Goal: Information Seeking & Learning: Learn about a topic

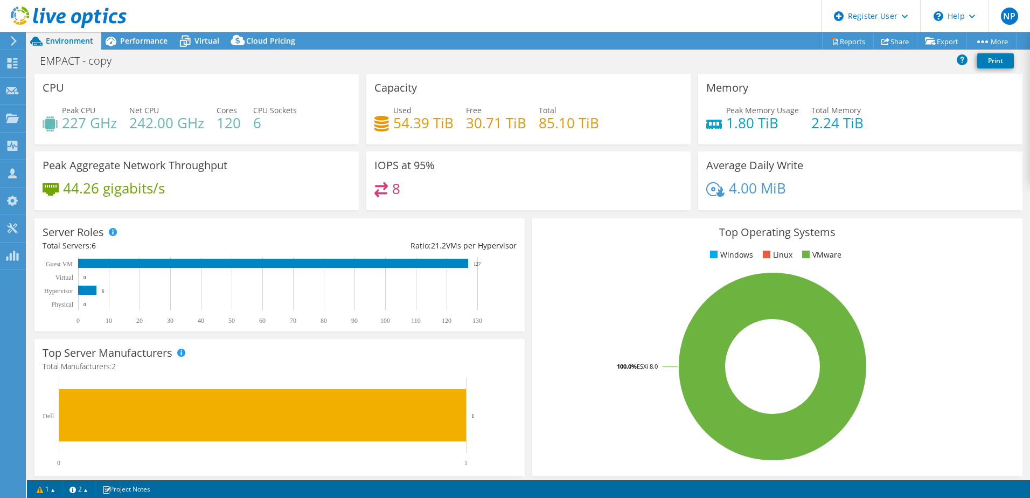
select select "USD"
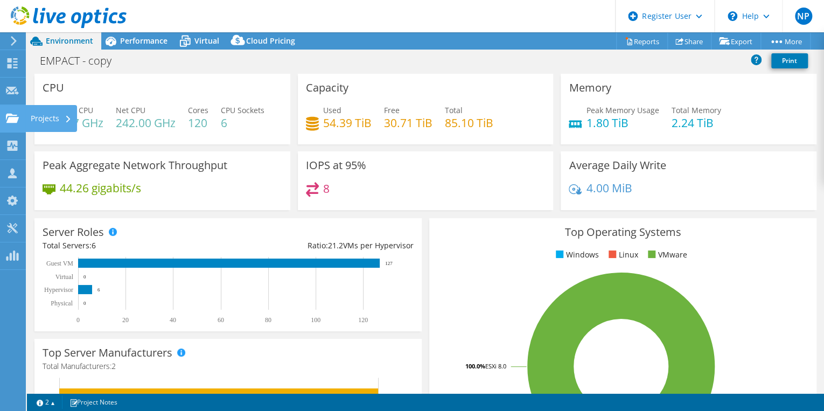
click at [15, 124] on div at bounding box center [12, 120] width 13 height 12
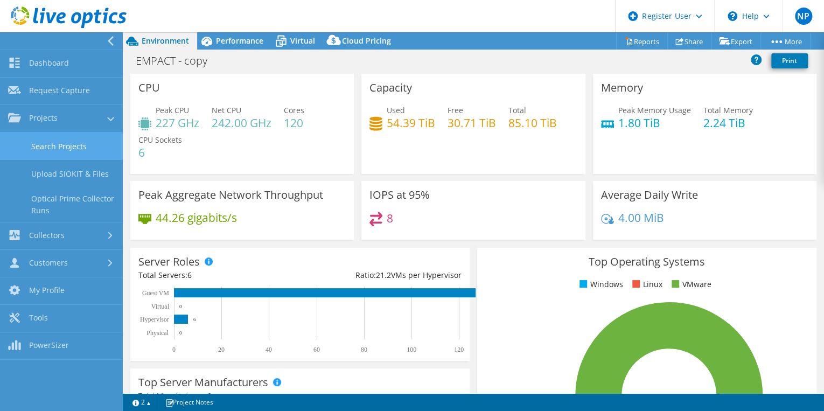
click at [52, 136] on link "Search Projects" at bounding box center [61, 145] width 123 height 27
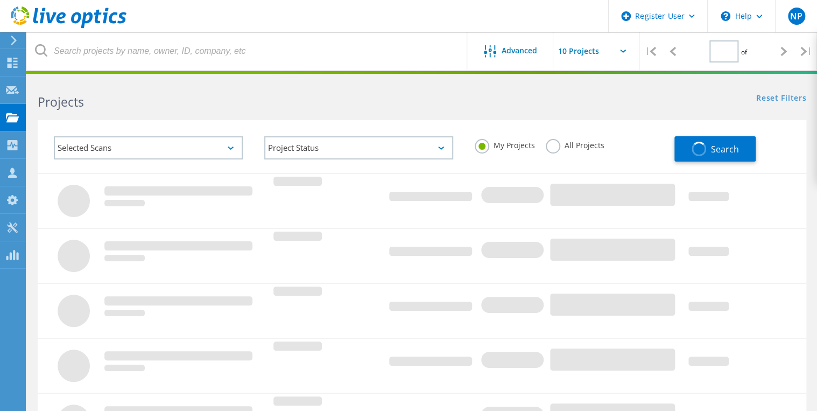
type input "1"
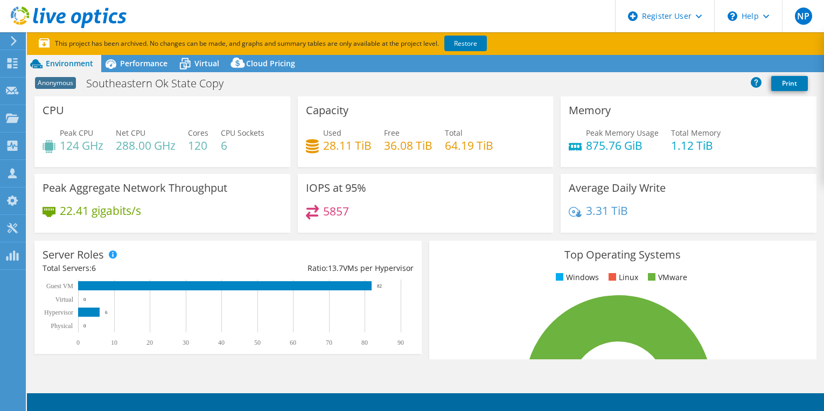
select select "USD"
click at [134, 57] on div "Performance" at bounding box center [138, 63] width 74 height 17
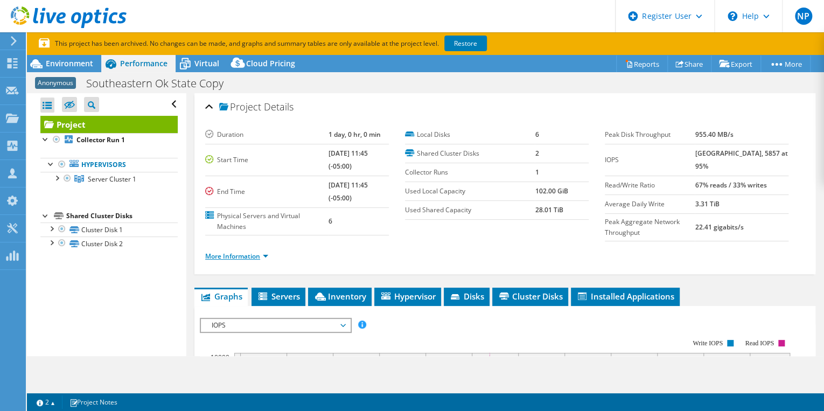
click at [246, 251] on link "More Information" at bounding box center [236, 255] width 63 height 9
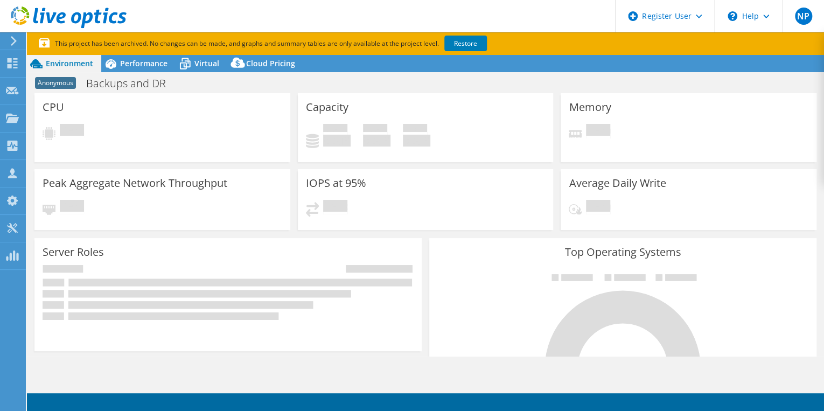
select select "USD"
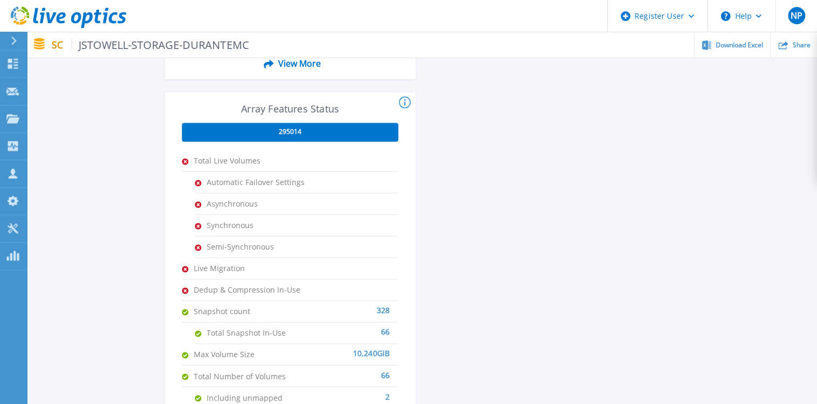
scroll to position [689, 0]
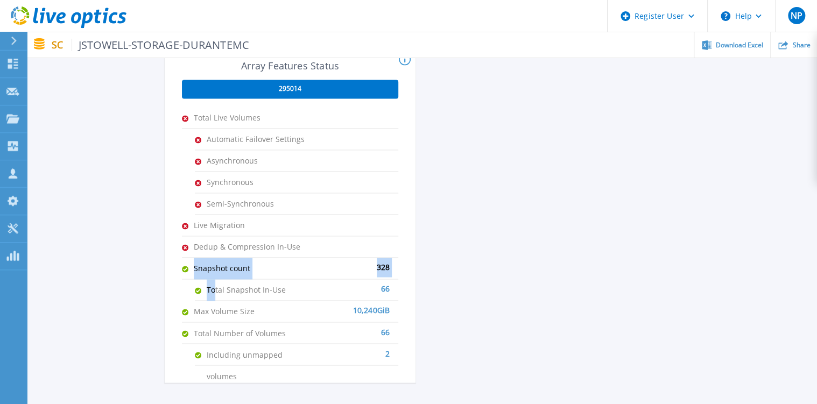
drag, startPoint x: 188, startPoint y: 271, endPoint x: 216, endPoint y: 278, distance: 29.4
click at [216, 278] on ul "Total Live Volumes Automatic Failover Settings Asynchronous Synchronous Semi-Sy…" at bounding box center [290, 236] width 216 height 258
drag, startPoint x: 216, startPoint y: 278, endPoint x: 255, endPoint y: 306, distance: 47.1
click at [255, 306] on span "Max Volume Size" at bounding box center [248, 311] width 108 height 21
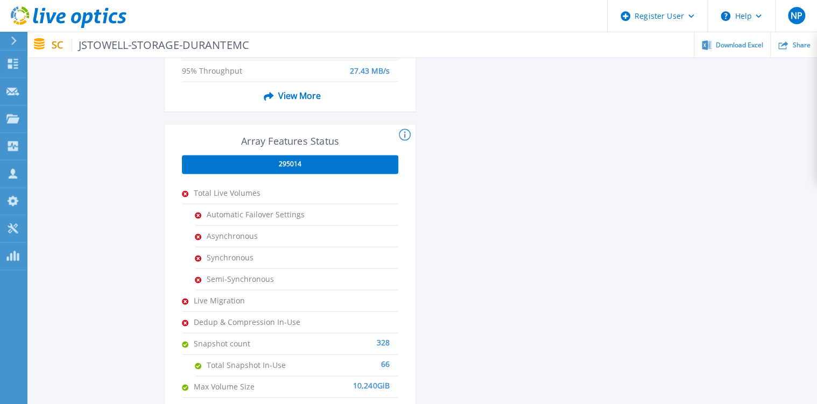
scroll to position [603, 0]
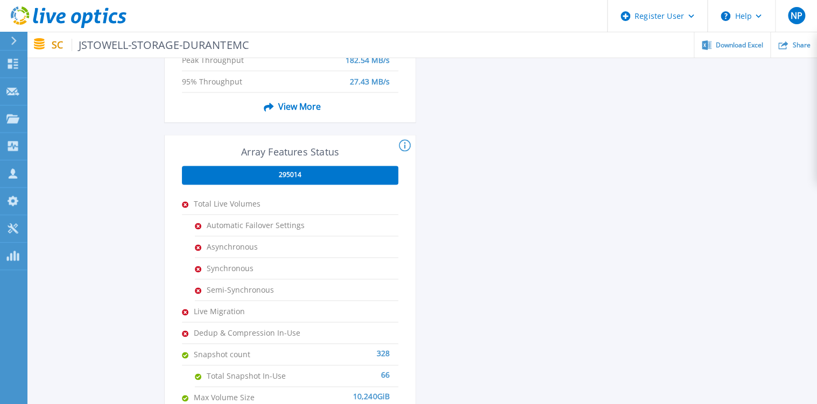
click at [401, 145] on icon at bounding box center [405, 145] width 12 height 13
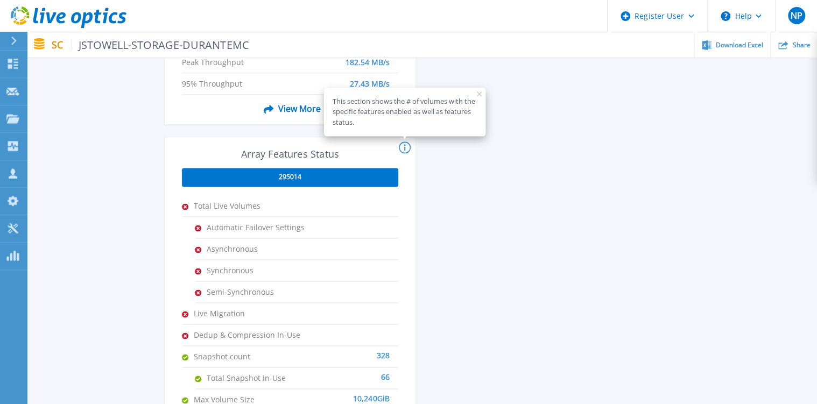
scroll to position [689, 0]
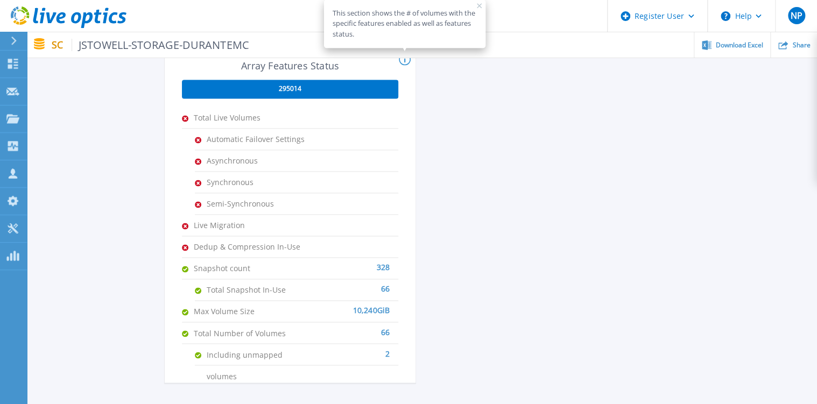
click at [242, 130] on span "Automatic Failover Settings" at bounding box center [261, 139] width 108 height 21
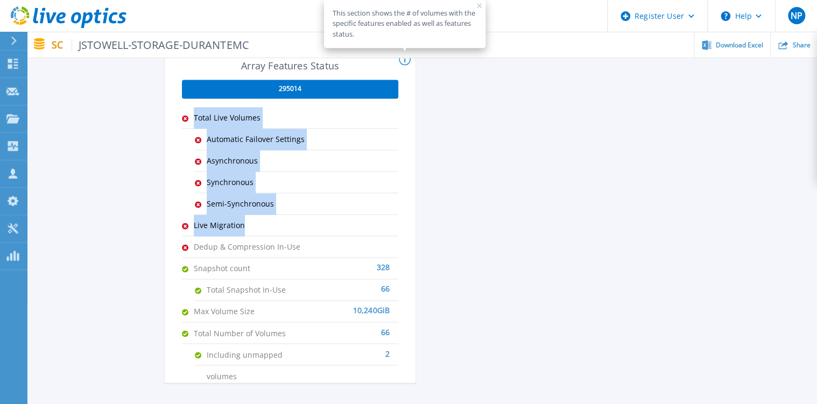
drag, startPoint x: 194, startPoint y: 121, endPoint x: 300, endPoint y: 225, distance: 148.1
click at [300, 225] on ul "Total Live Volumes Automatic Failover Settings Asynchronous Synchronous Semi-Sy…" at bounding box center [290, 236] width 216 height 258
drag, startPoint x: 300, startPoint y: 225, endPoint x: 111, endPoint y: 193, distance: 191.8
drag, startPoint x: 206, startPoint y: 132, endPoint x: 274, endPoint y: 198, distance: 94.4
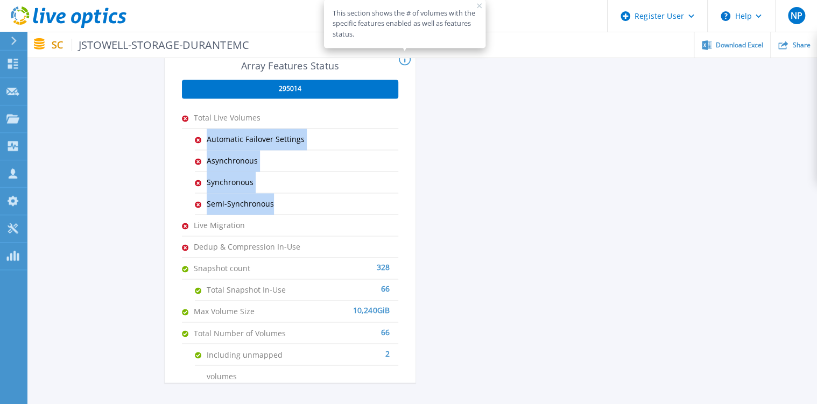
click at [274, 198] on ul "Automatic Failover Settings Asynchronous Synchronous Semi-Synchronous" at bounding box center [297, 172] width 204 height 86
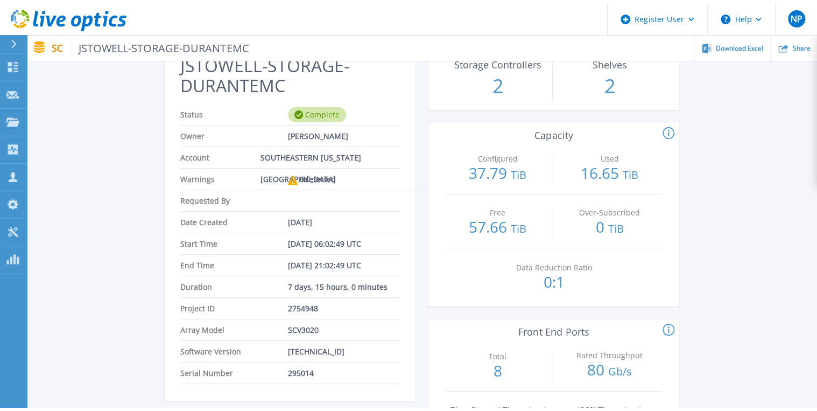
scroll to position [0, 0]
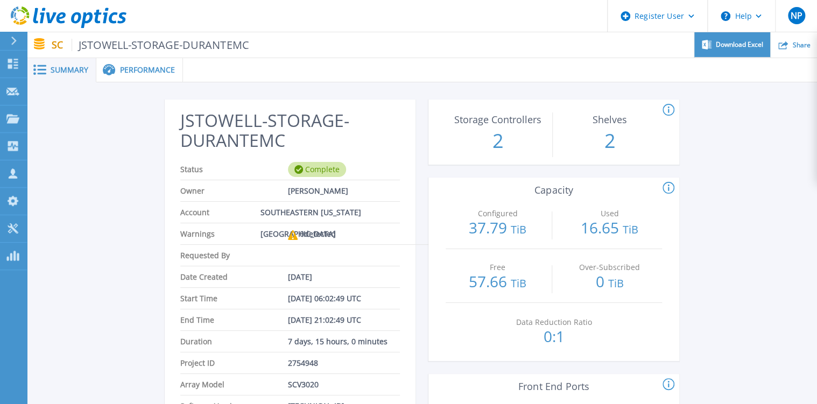
click at [714, 49] on div "Download Excel" at bounding box center [733, 44] width 76 height 25
click at [125, 69] on span "Performance" at bounding box center [147, 70] width 55 height 8
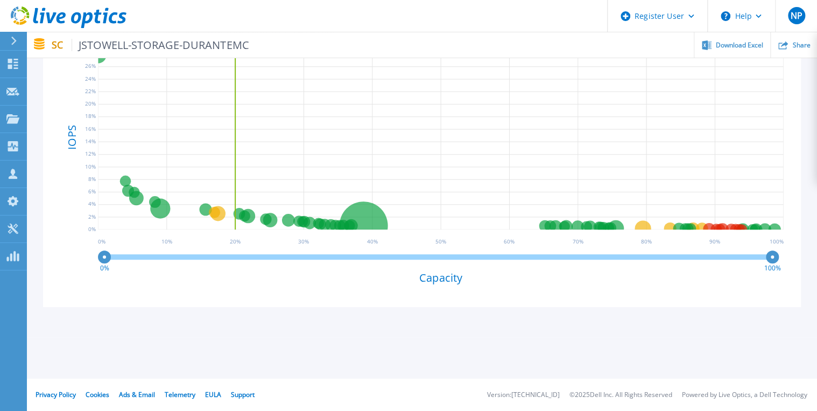
scroll to position [10, 0]
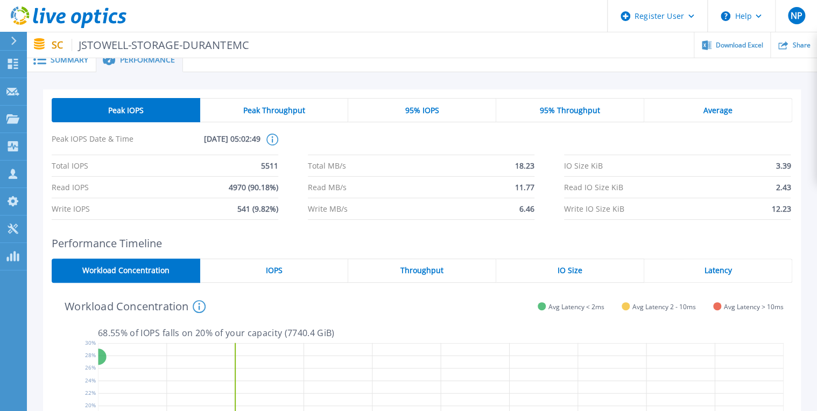
click at [578, 62] on div at bounding box center [500, 60] width 634 height 24
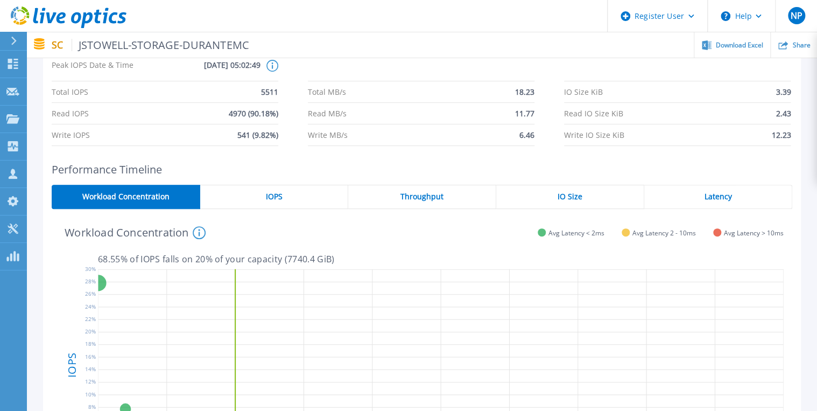
scroll to position [86, 0]
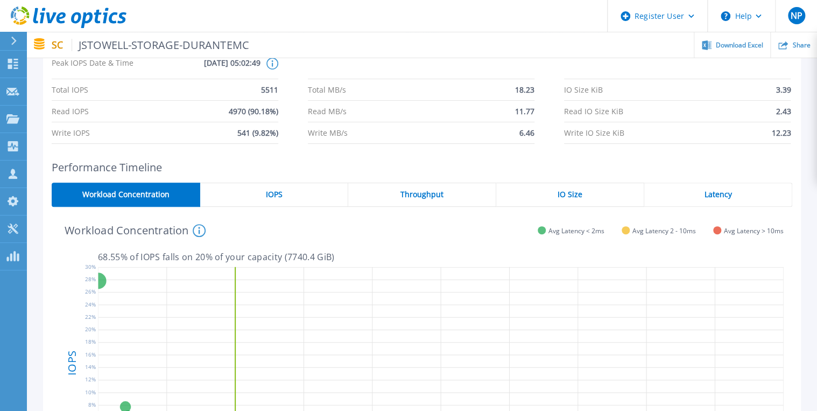
click at [278, 191] on span "IOPS" at bounding box center [273, 194] width 17 height 9
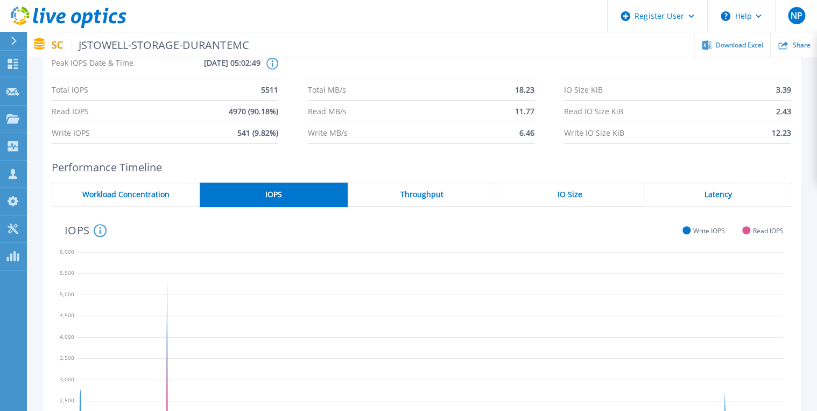
click at [454, 191] on div "Throughput" at bounding box center [422, 195] width 148 height 24
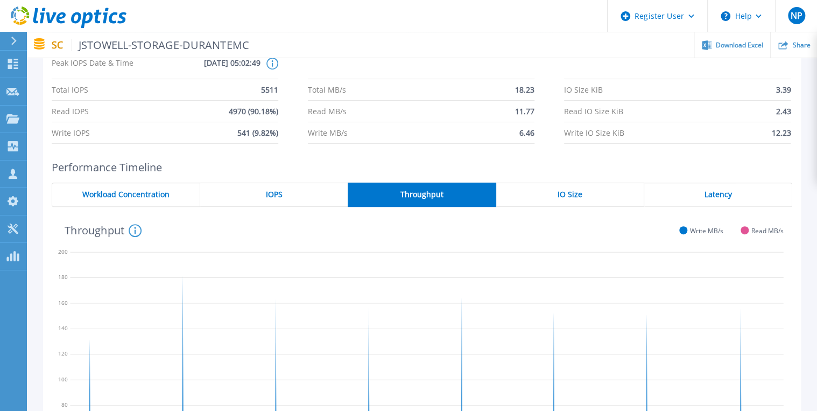
click at [560, 191] on span "IO Size" at bounding box center [570, 194] width 25 height 9
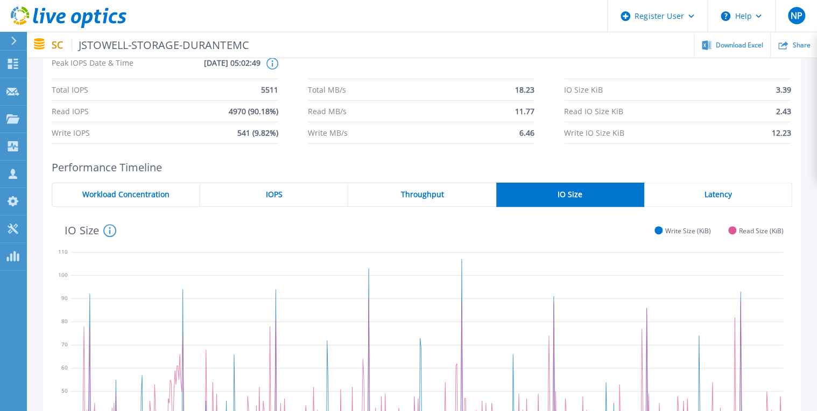
click at [677, 191] on div "Latency" at bounding box center [719, 195] width 148 height 24
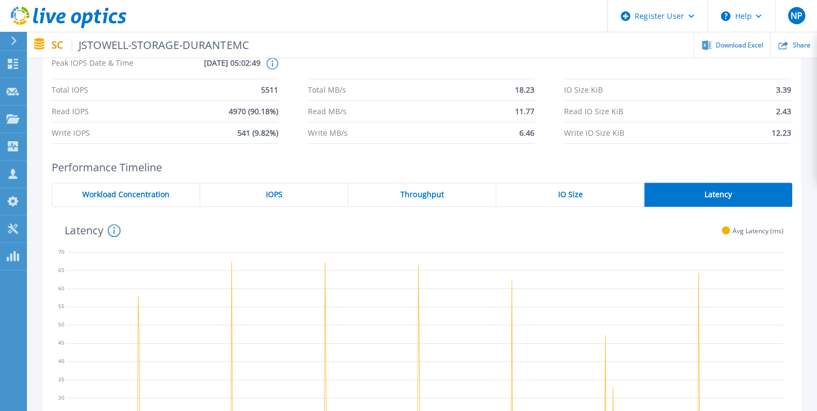
click at [155, 184] on div "Workload Concentration" at bounding box center [126, 195] width 149 height 24
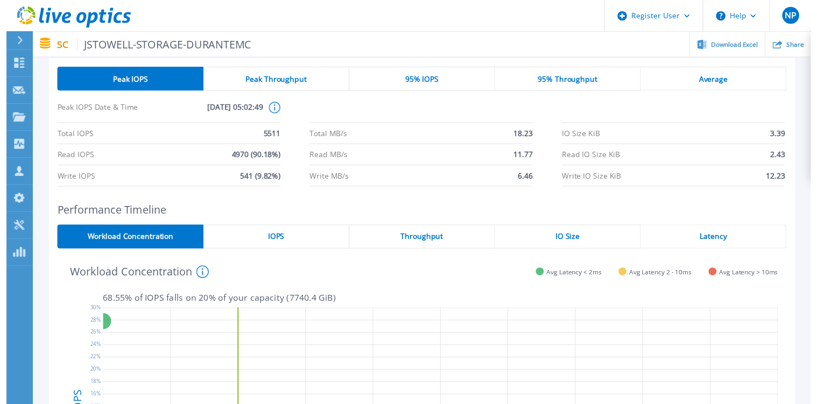
scroll to position [0, 0]
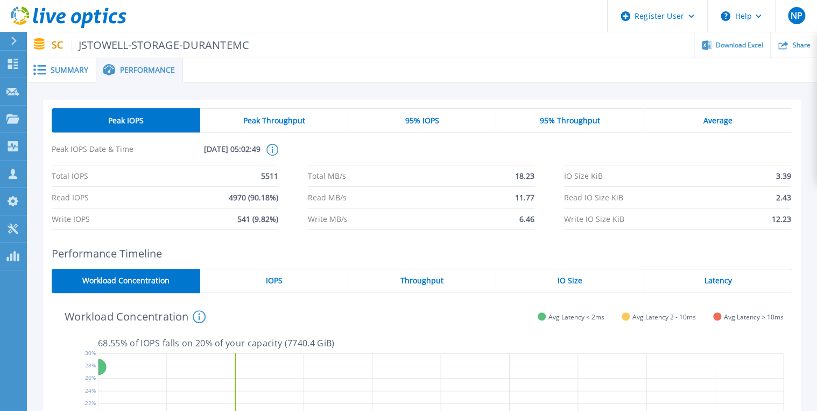
click at [61, 60] on div "Summary" at bounding box center [61, 70] width 69 height 24
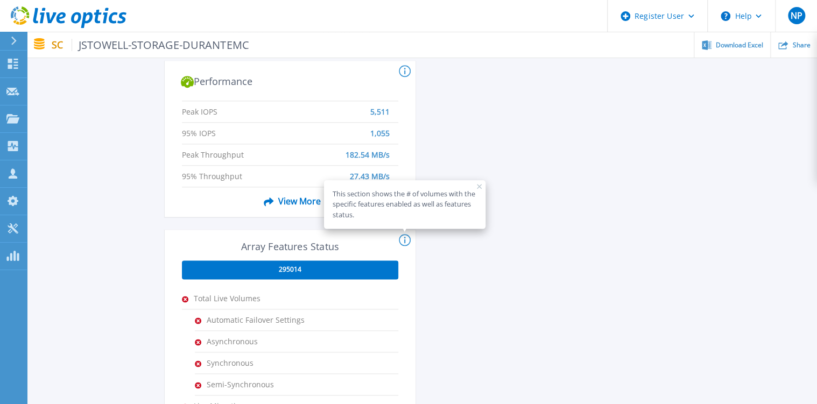
scroll to position [517, 0]
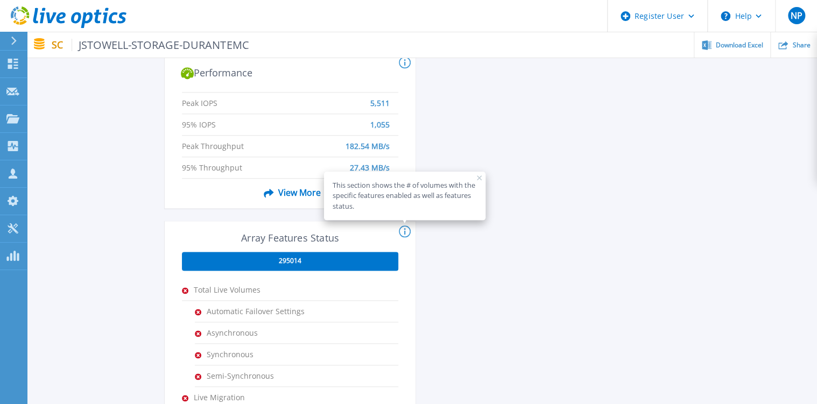
click at [480, 178] on rect at bounding box center [479, 177] width 5 height 5
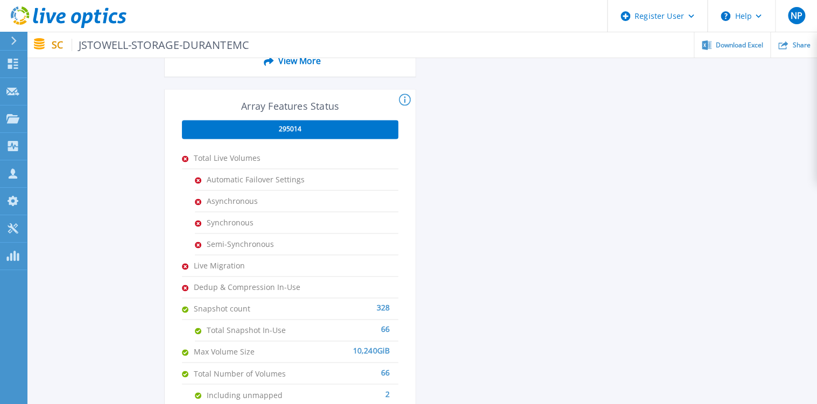
scroll to position [763, 0]
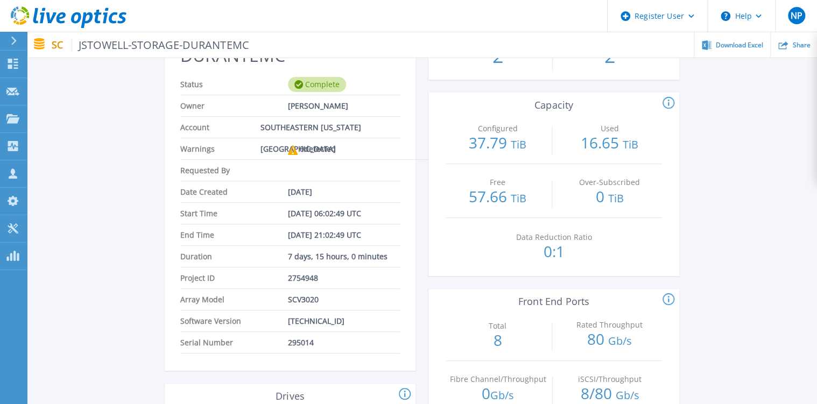
scroll to position [73, 0]
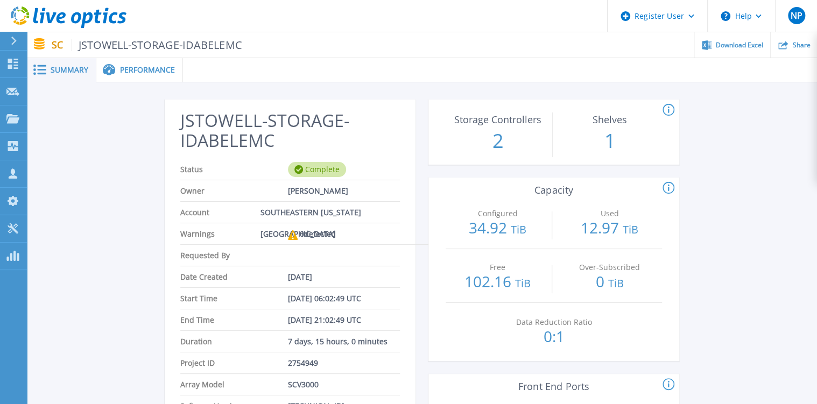
click at [162, 66] on span "Performance" at bounding box center [147, 70] width 55 height 8
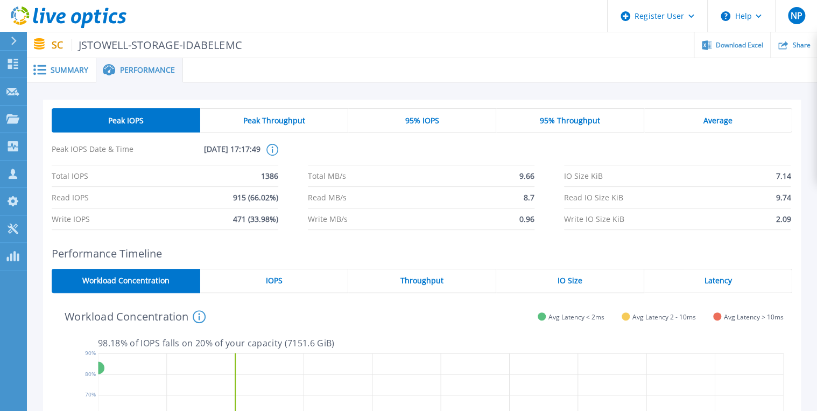
click at [67, 81] on div "Summary" at bounding box center [61, 70] width 69 height 24
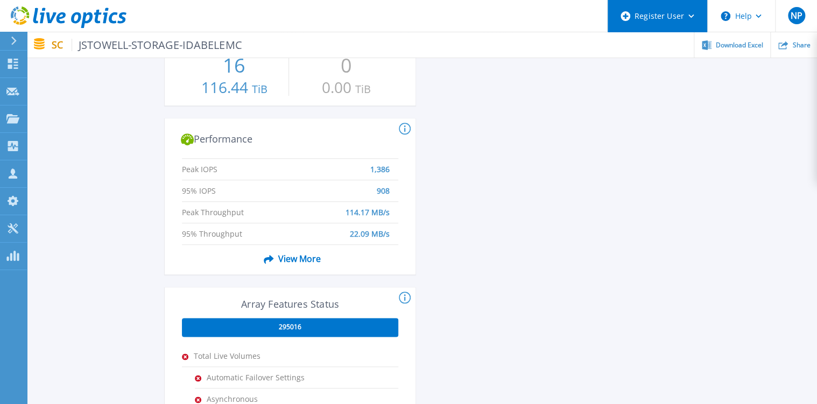
scroll to position [431, 0]
